Goal: Check status: Check status

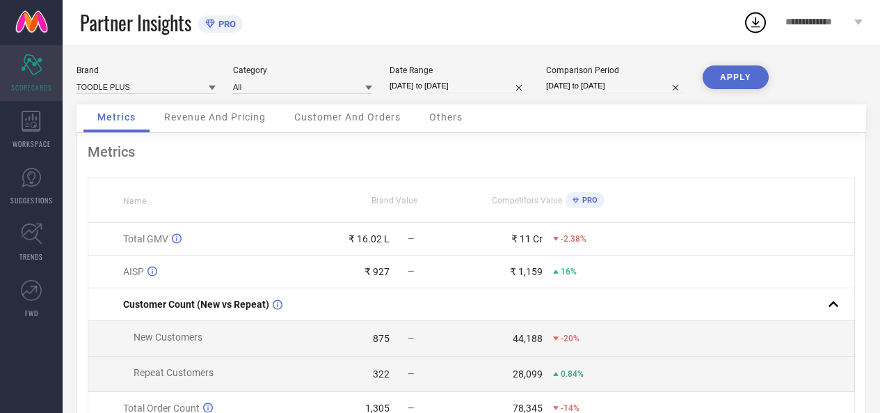
click at [36, 71] on icon "Scorecard" at bounding box center [32, 64] width 22 height 21
click at [194, 90] on input at bounding box center [146, 86] width 139 height 15
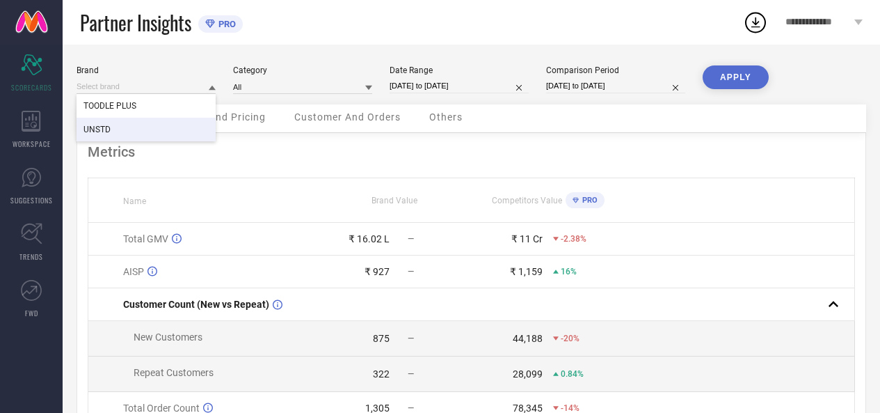
click at [127, 136] on div "UNSTD" at bounding box center [146, 130] width 139 height 24
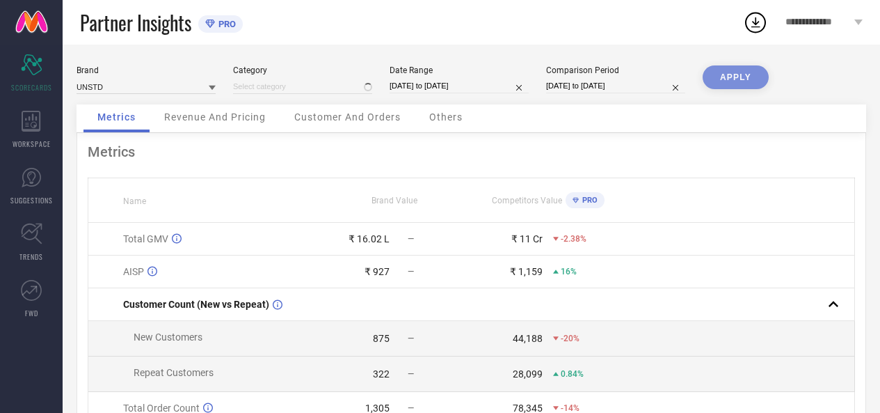
type input "All"
click at [730, 78] on button "APPLY" at bounding box center [736, 77] width 66 height 24
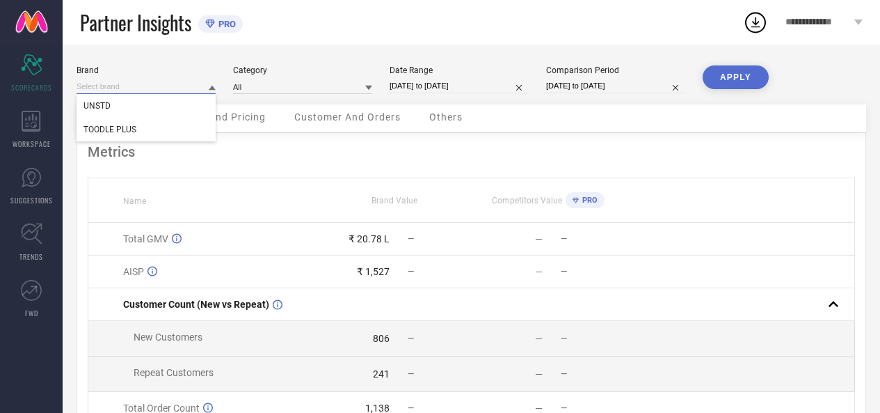
click at [192, 93] on input at bounding box center [146, 86] width 139 height 15
click at [167, 125] on div "TOODLE PLUS" at bounding box center [146, 130] width 139 height 24
type input "All"
click at [743, 83] on button "APPLY" at bounding box center [736, 77] width 66 height 24
